Goal: Navigation & Orientation: Go to known website

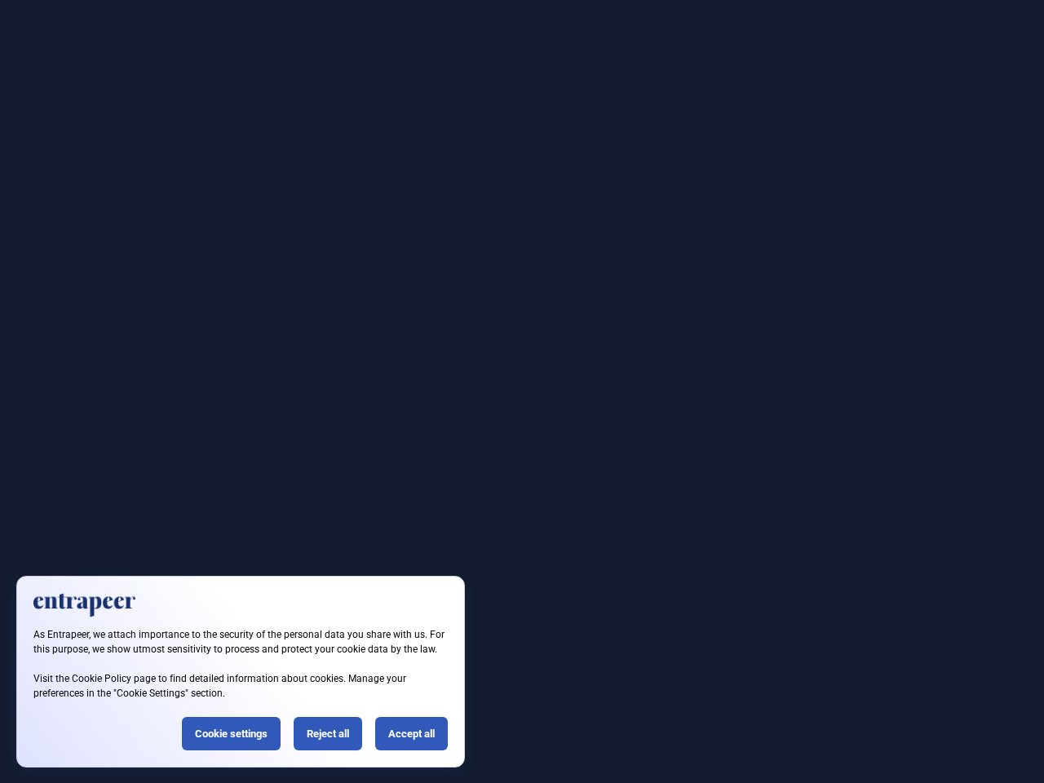
click at [522, 391] on div at bounding box center [522, 391] width 1044 height 783
